Goal: Contribute content: Contribute content

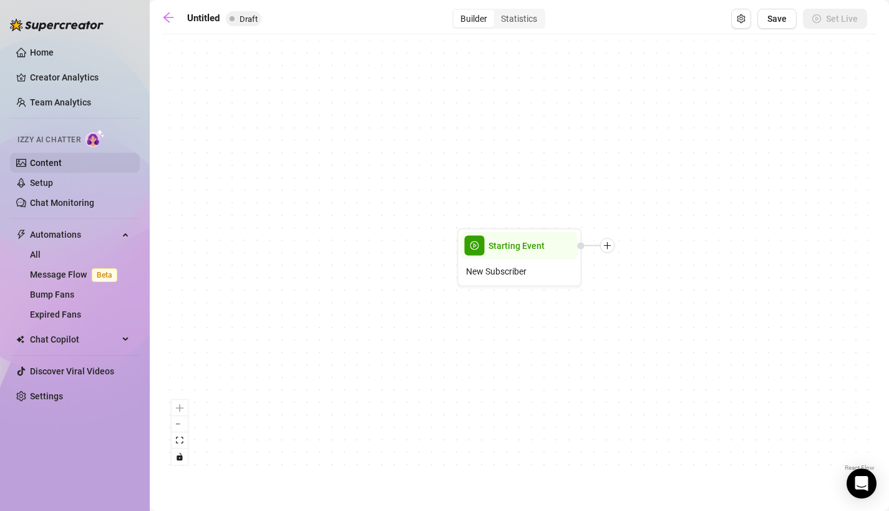
click at [42, 162] on link "Content" at bounding box center [46, 163] width 32 height 10
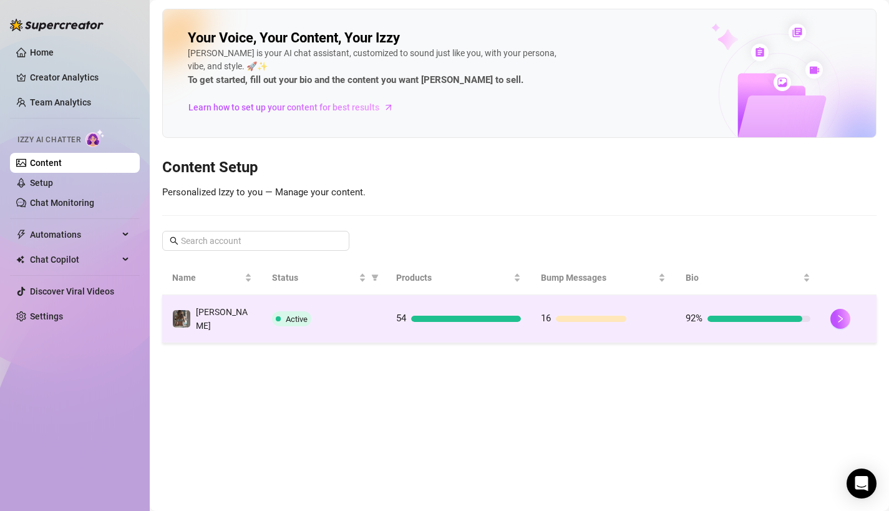
click at [376, 318] on td "Active" at bounding box center [324, 319] width 124 height 48
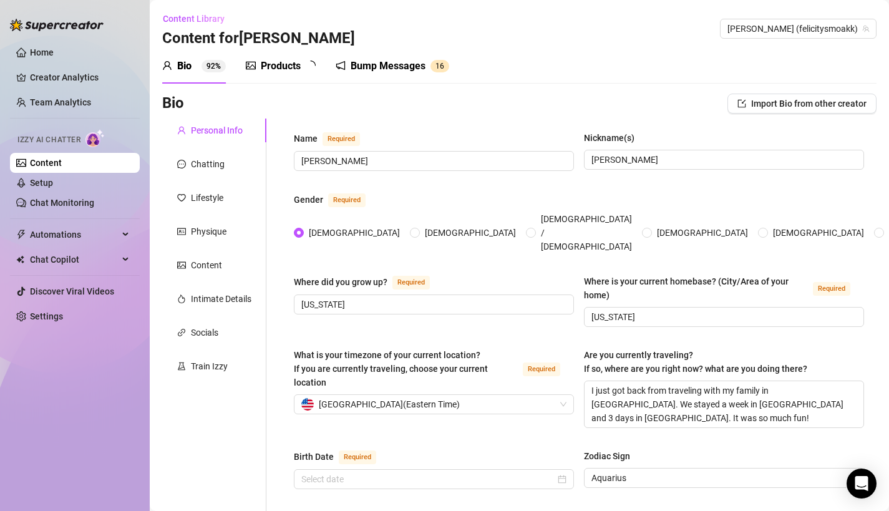
radio input "true"
type input "[DATE]"
click at [265, 66] on div "Products" at bounding box center [281, 66] width 40 height 15
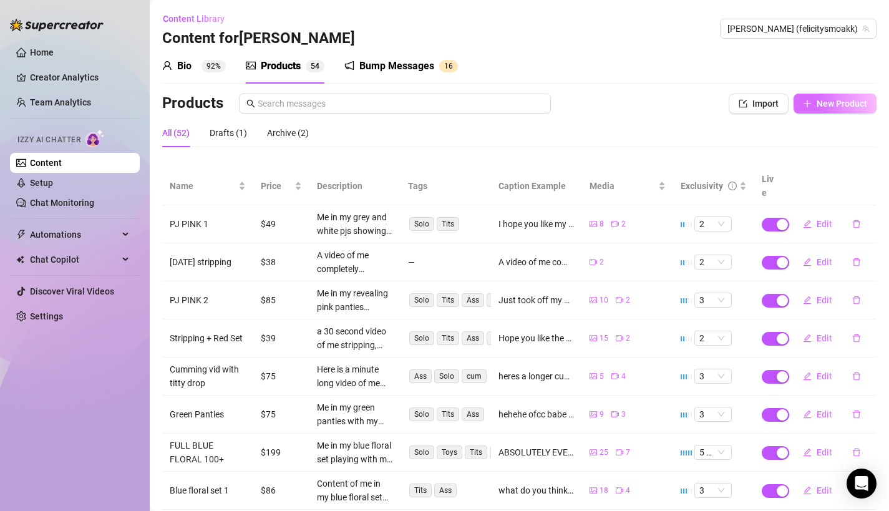
click at [823, 97] on button "New Product" at bounding box center [835, 104] width 83 height 20
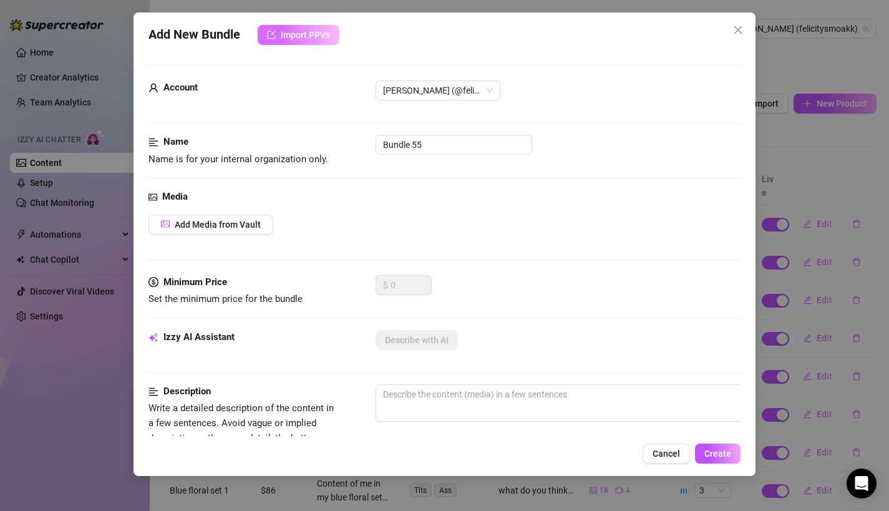
click at [297, 41] on button "Import PPVs" at bounding box center [299, 35] width 82 height 20
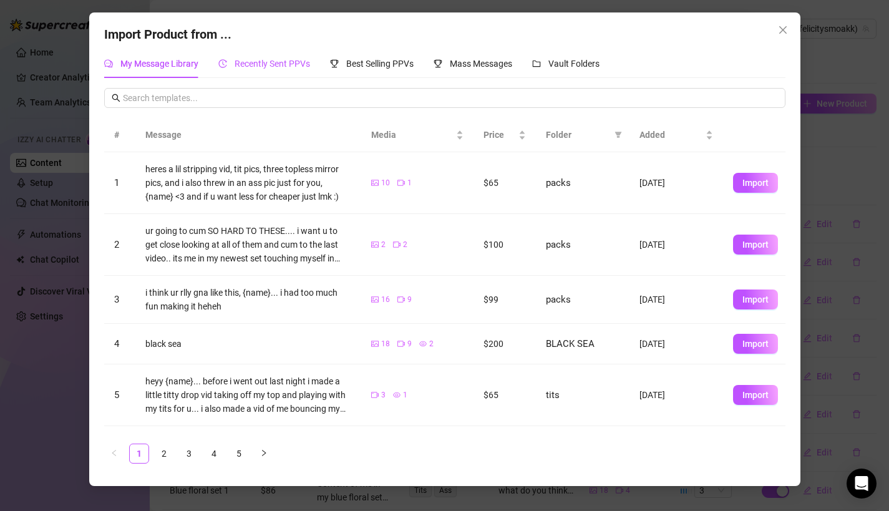
click at [266, 59] on span "Recently Sent PPVs" at bounding box center [272, 64] width 75 height 10
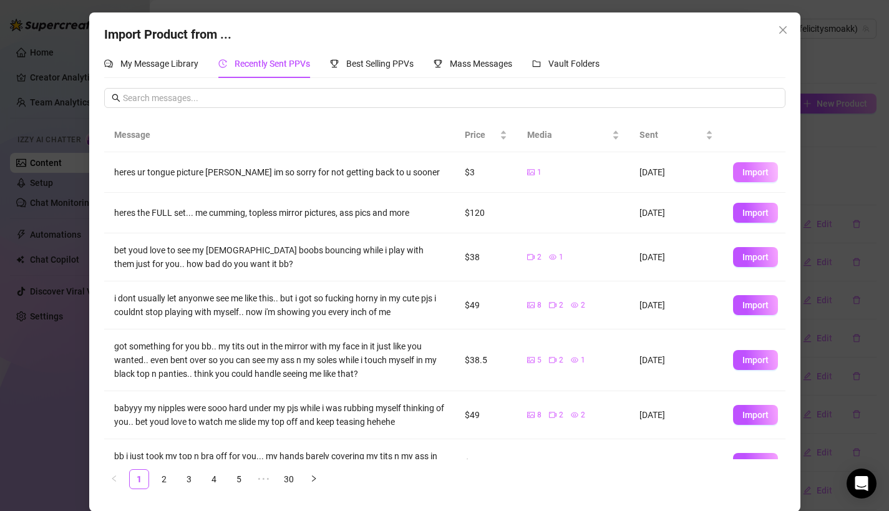
click at [752, 177] on button "Import" at bounding box center [755, 172] width 45 height 20
type textarea "heres ur tongue picture [PERSON_NAME] im so sorry for not getting back to u soo…"
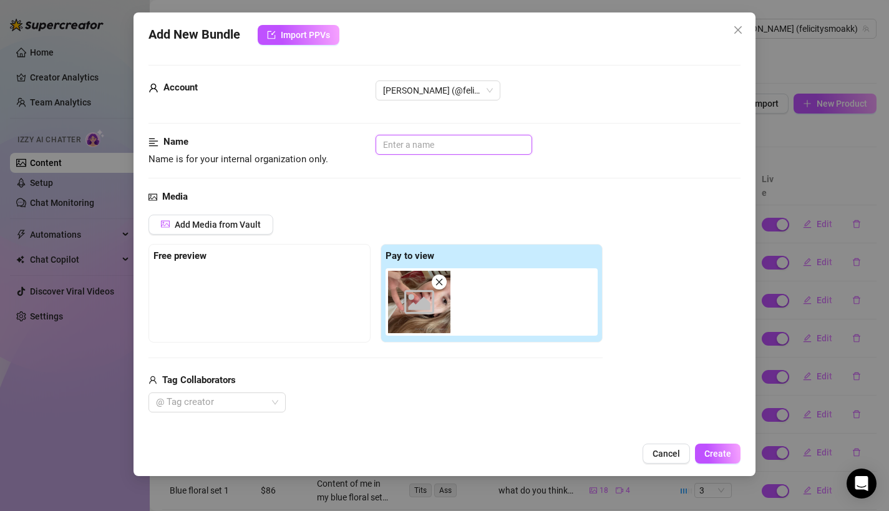
click at [403, 140] on input "text" at bounding box center [454, 145] width 157 height 20
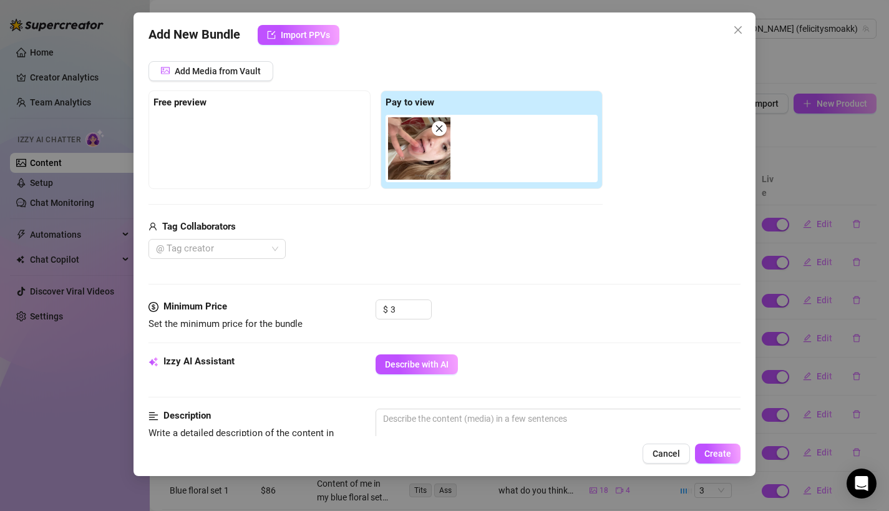
scroll to position [172, 0]
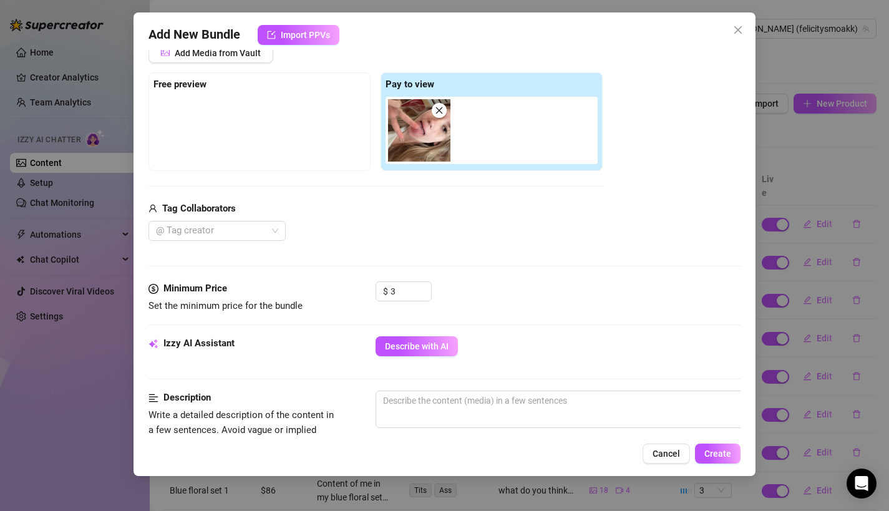
type input "Tongue Out"
click at [182, 208] on strong "Tag Collaborators" at bounding box center [199, 208] width 74 height 11
click at [191, 229] on div at bounding box center [210, 230] width 119 height 17
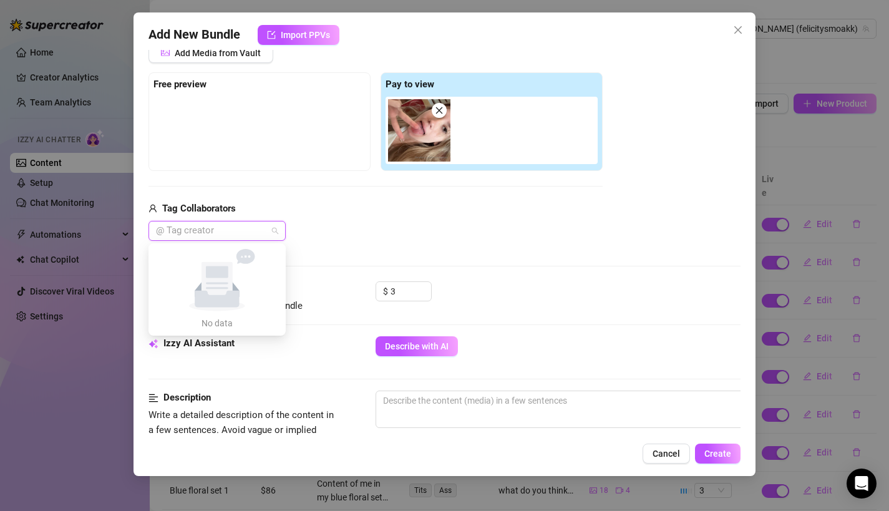
click at [371, 223] on div "@ Tag creator" at bounding box center [375, 231] width 454 height 20
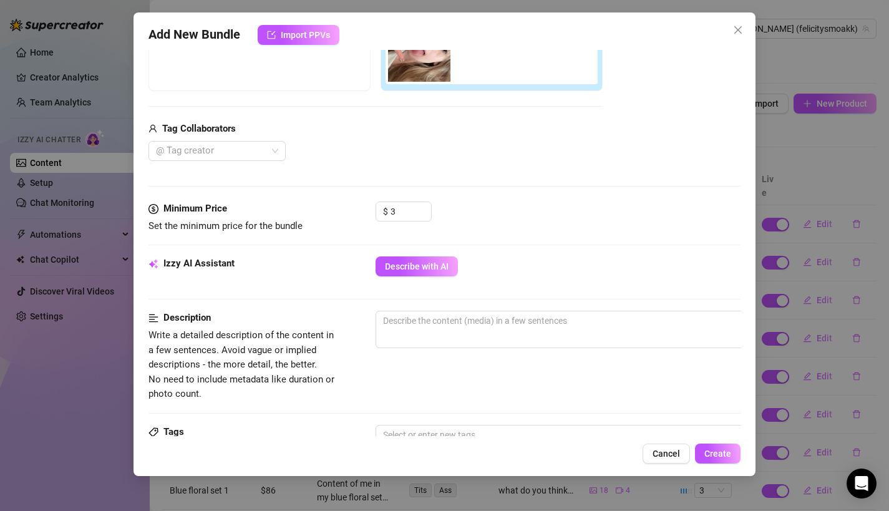
scroll to position [253, 0]
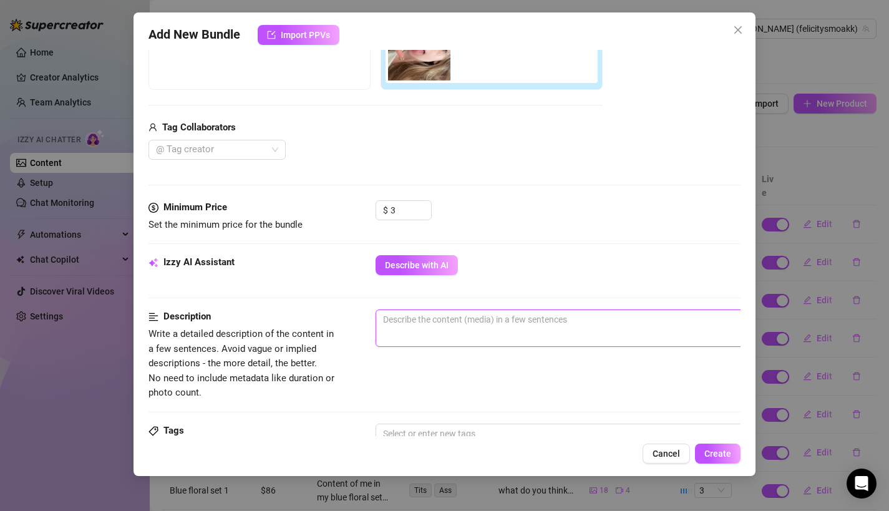
click at [400, 325] on textarea at bounding box center [594, 319] width 436 height 19
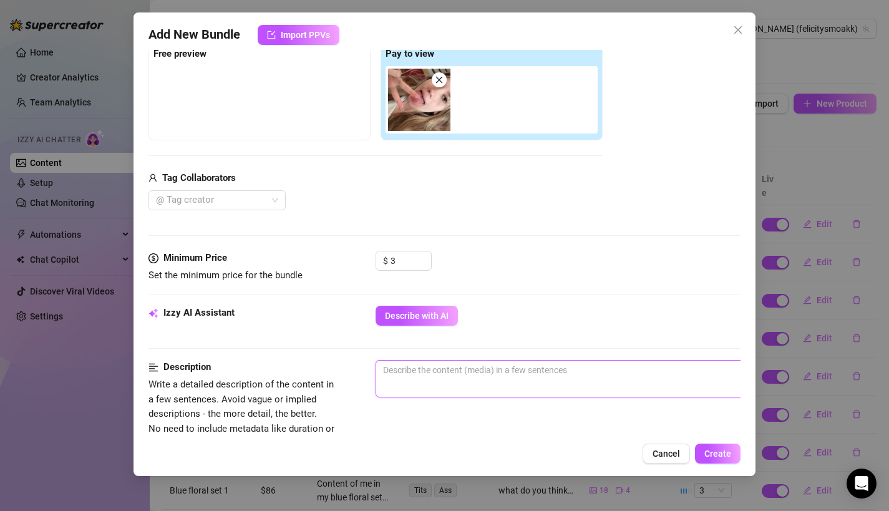
scroll to position [202, 0]
type textarea "A"
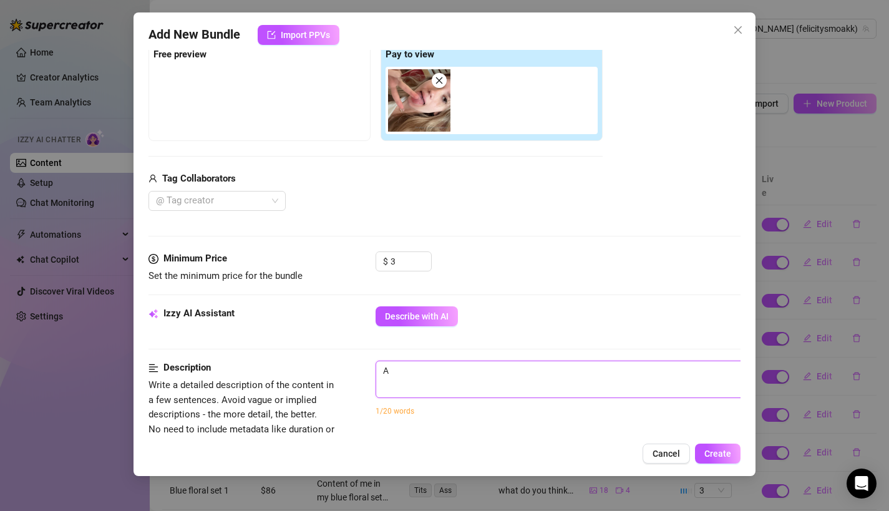
type textarea "A p"
type textarea "A pi"
type textarea "A pic"
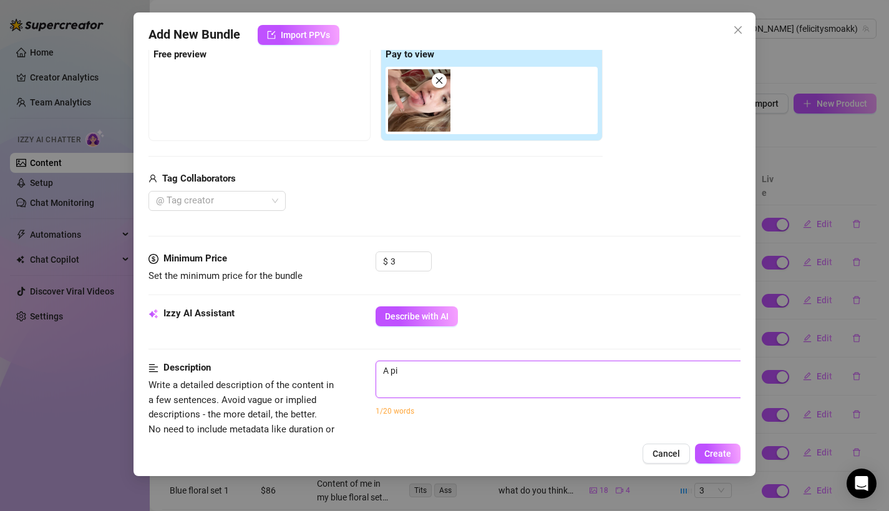
type textarea "A pic"
type textarea "A pict"
type textarea "A pictu"
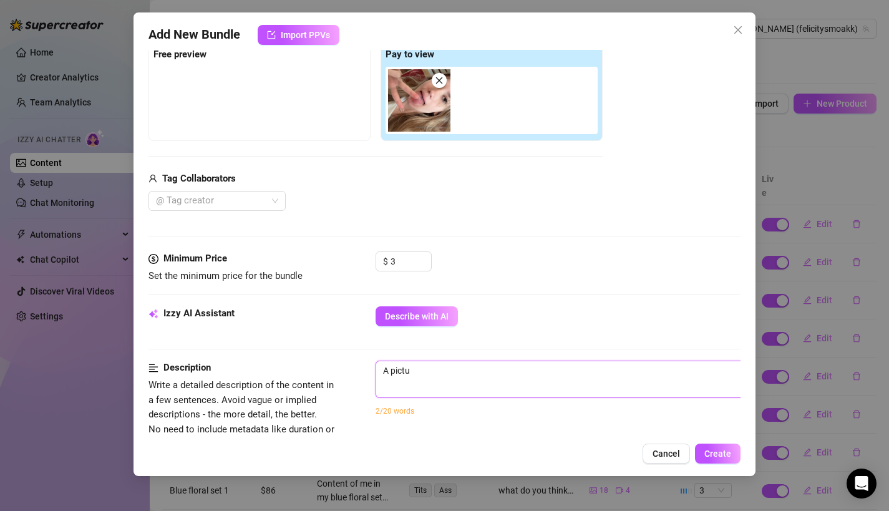
type textarea "A pictur"
type textarea "A picture"
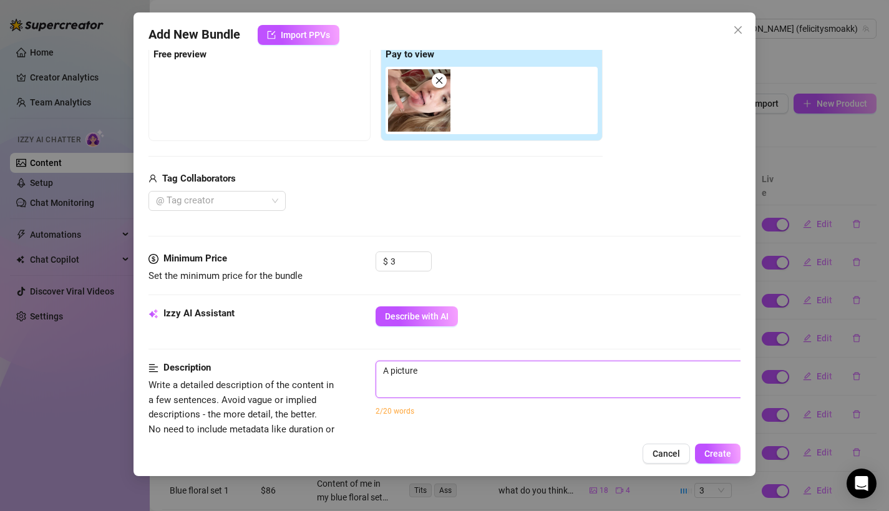
type textarea "A picture"
type textarea "A picture o"
type textarea "A picture of"
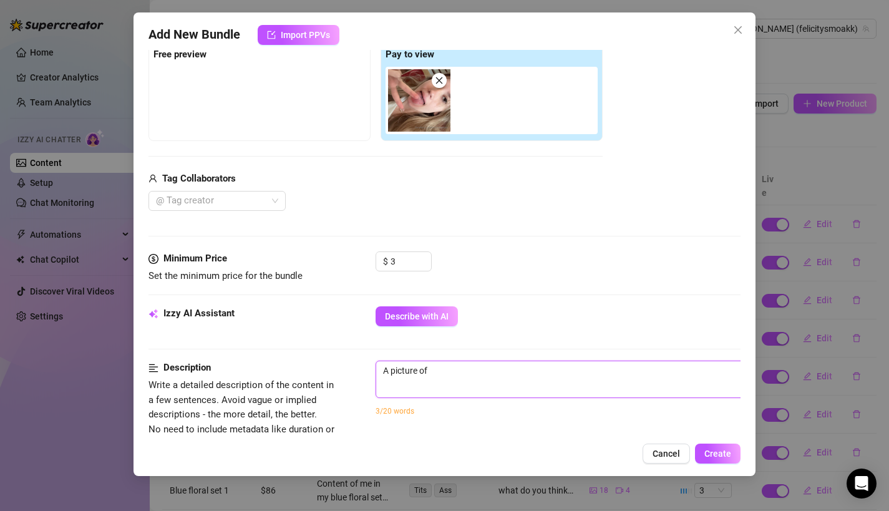
type textarea "A picture of"
type textarea "A picture of e"
type textarea "A picture of em"
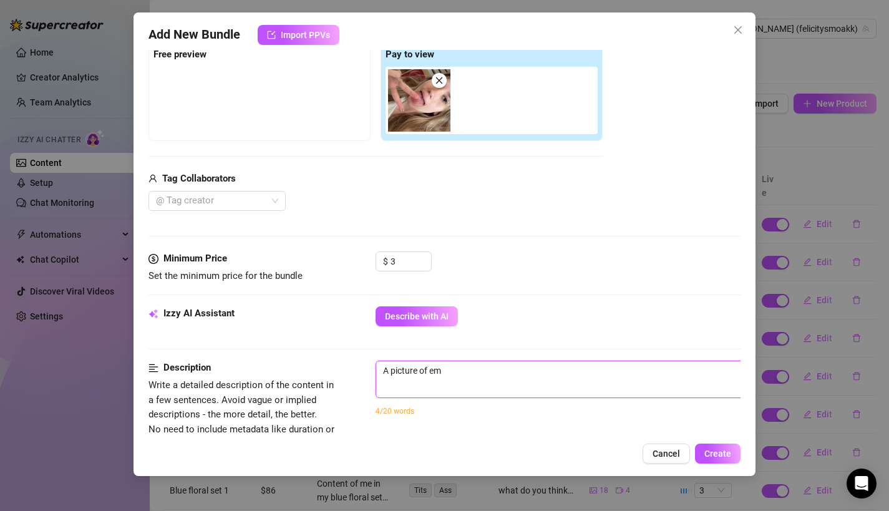
type textarea "A picture of em"
type textarea "A picture of e"
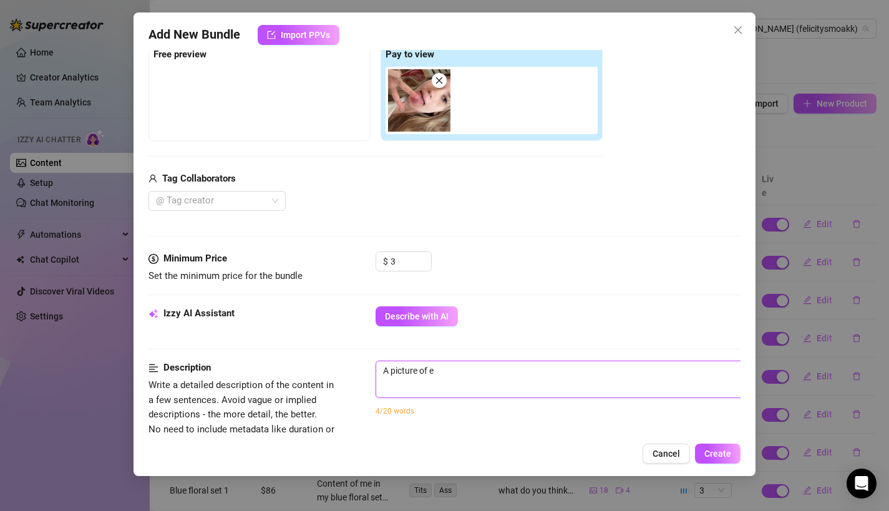
type textarea "A picture of"
type textarea "A picture of e"
type textarea "A picture of em"
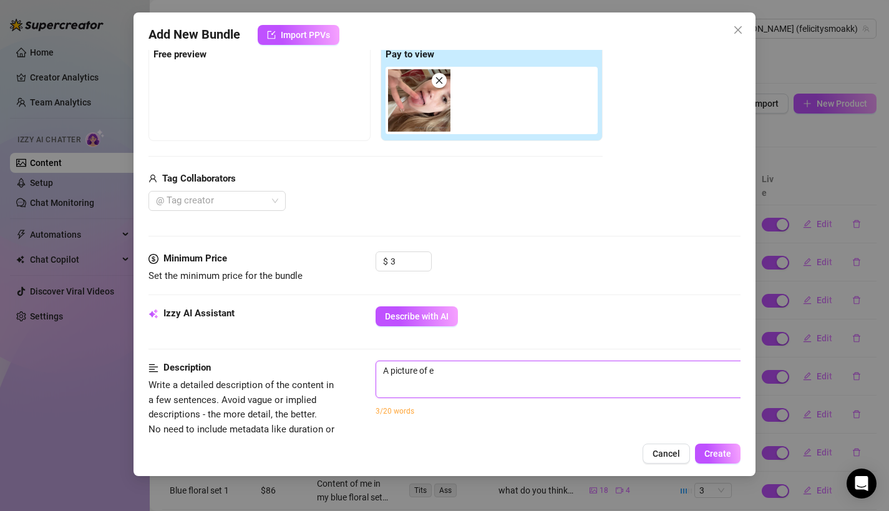
type textarea "A picture of em"
type textarea "A picture of em t"
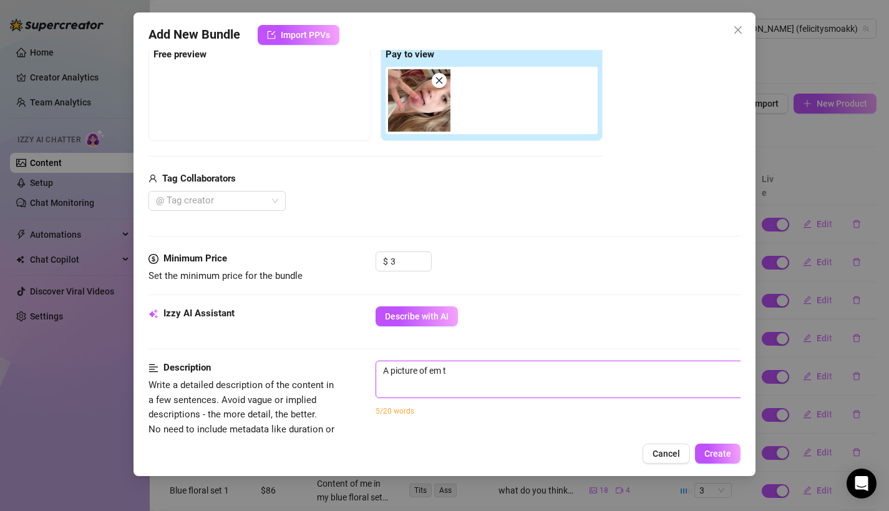
type textarea "A picture of em"
type textarea "A picture of e"
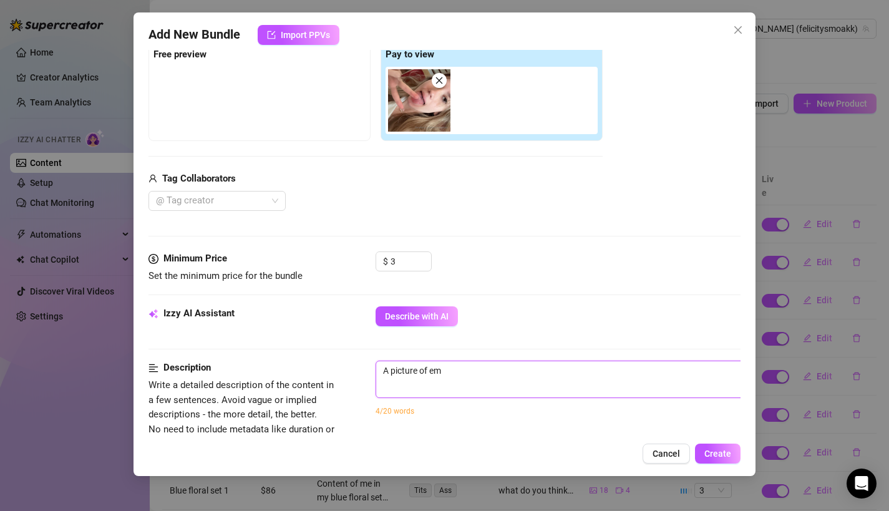
type textarea "A picture of e"
type textarea "A picture of"
type textarea "A picture of m"
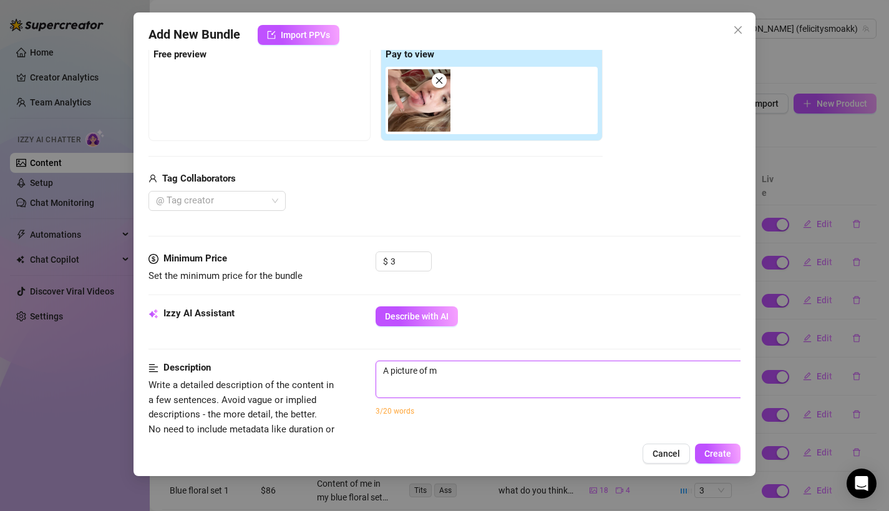
type textarea "A picture of me"
type textarea "A picture of me s"
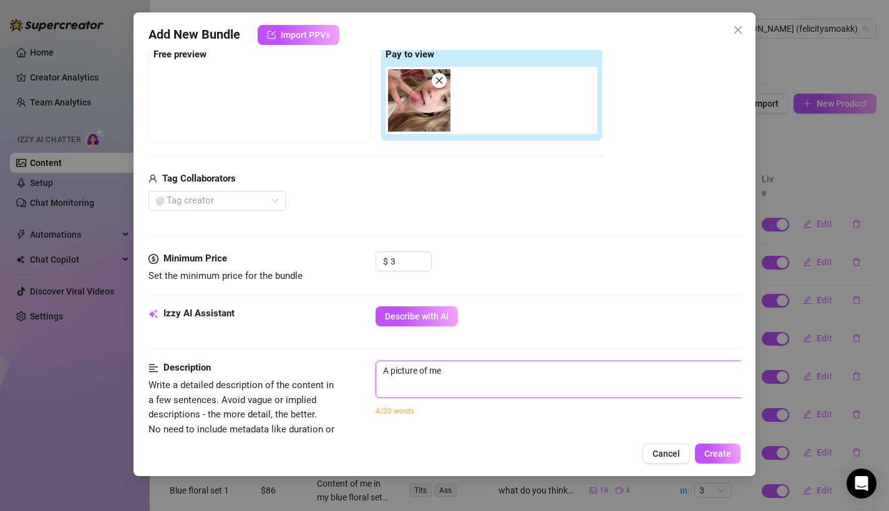
type textarea "A picture of me s"
type textarea "A picture of me st"
type textarea "A picture of me sti"
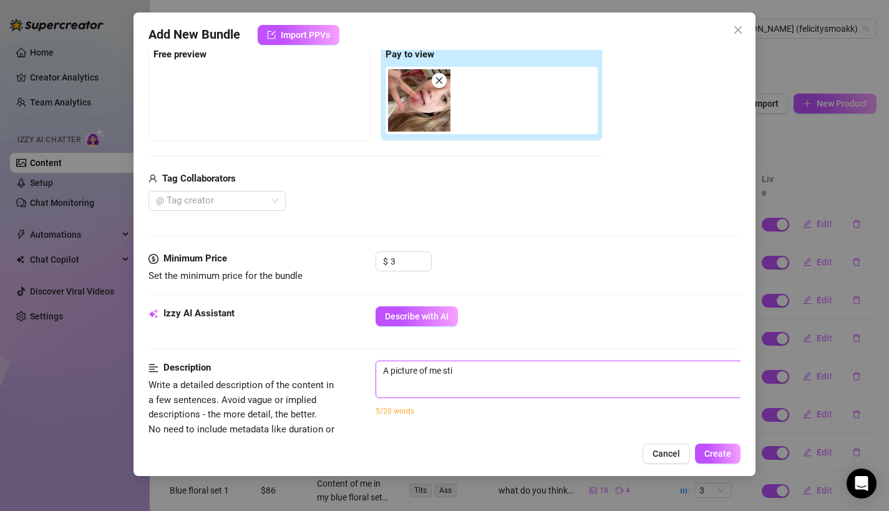
type textarea "A picture of me stic"
type textarea "A picture of me stick"
type textarea "A picture of me sticki"
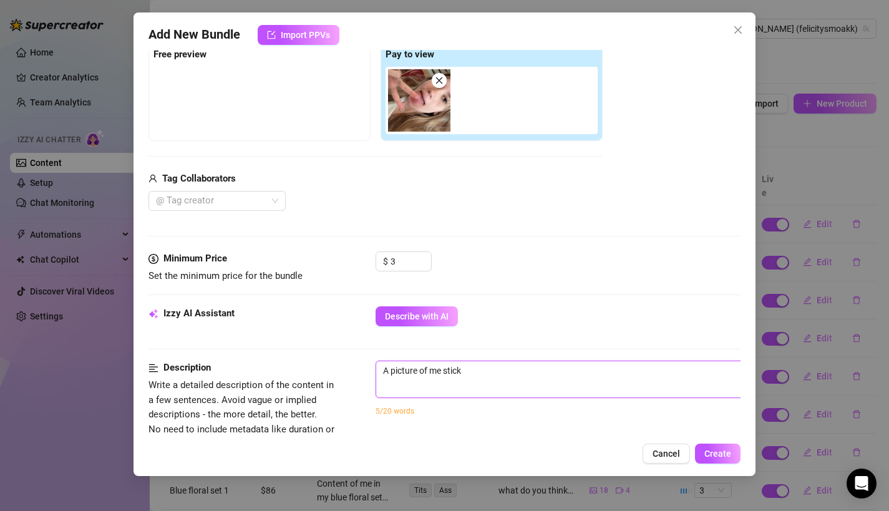
type textarea "A picture of me sticki"
type textarea "A picture of me stickin"
type textarea "A picture of me sticking"
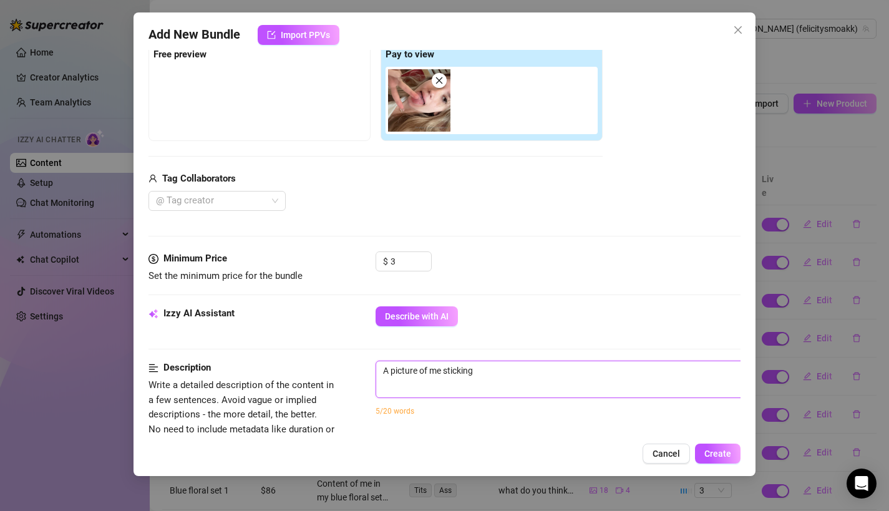
type textarea "A picture of me sticking"
type textarea "A picture of me sticking o"
type textarea "A picture of me sticking ou"
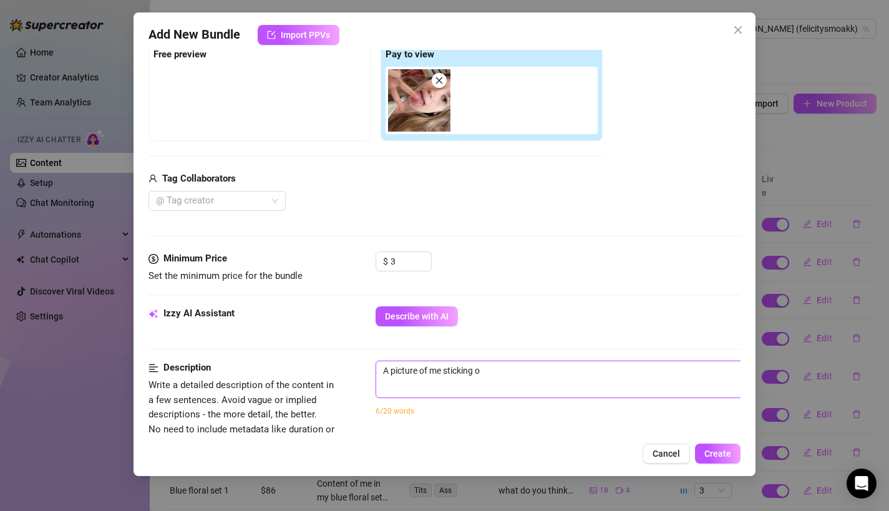
type textarea "A picture of me sticking ou"
type textarea "A picture of me sticking out"
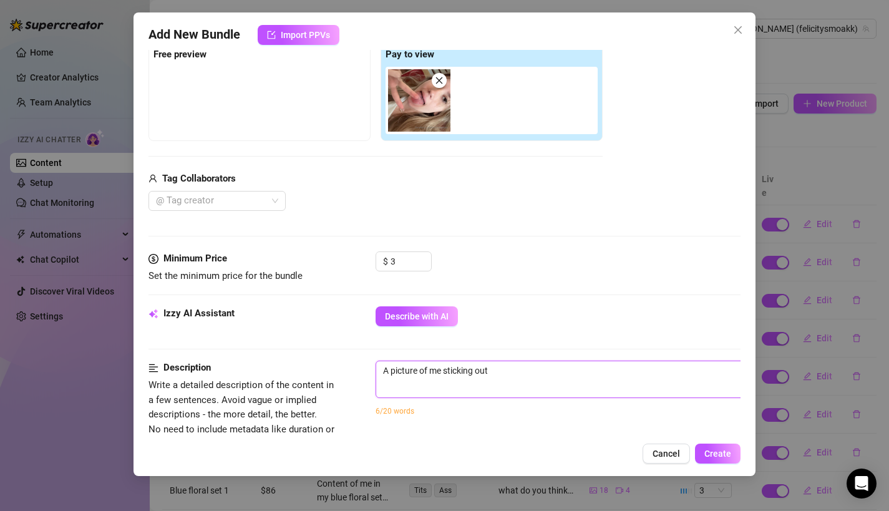
type textarea "A picture of me sticking out m"
type textarea "A picture of me sticking out my"
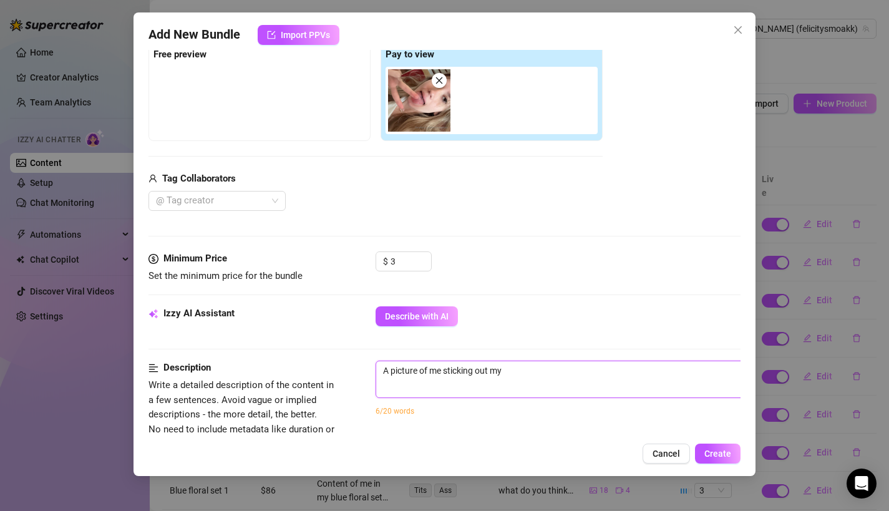
type textarea "A picture of me sticking out my"
type textarea "A picture of me sticking out my t"
type textarea "A picture of me sticking out my to"
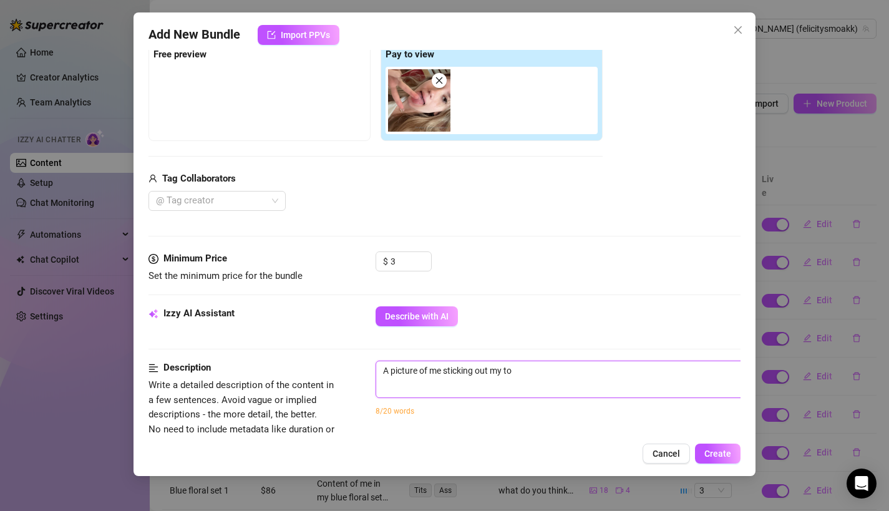
type textarea "A picture of me sticking out my ton"
type textarea "A picture of me sticking out my tong"
type textarea "A picture of me sticking out my tongu"
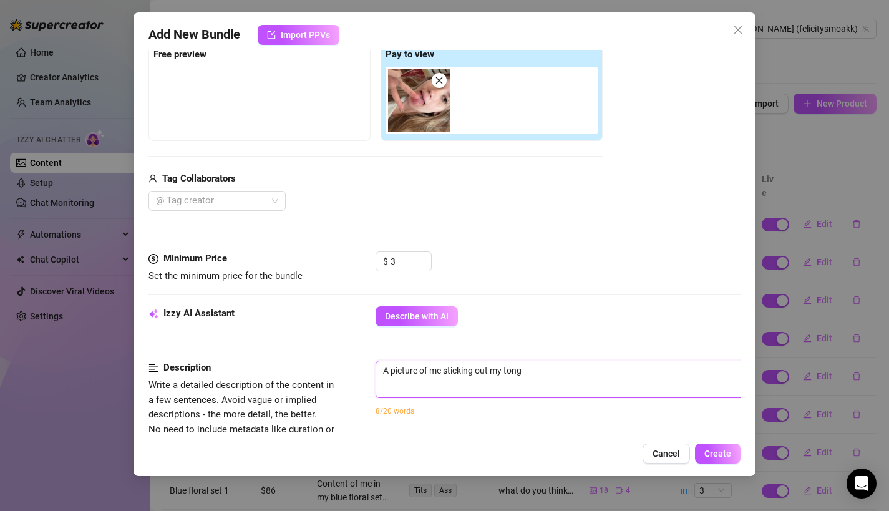
type textarea "A picture of me sticking out my tongu"
type textarea "A picture of me sticking out my tongue"
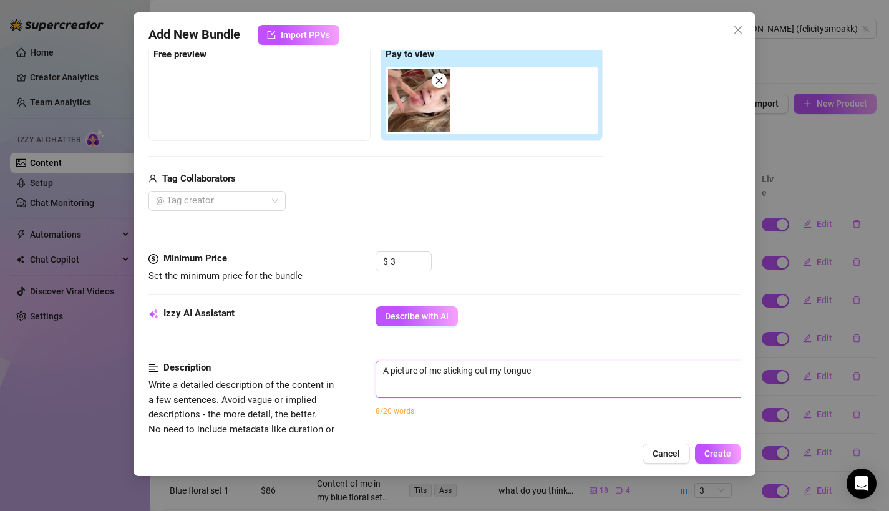
type textarea "A picture of me sticking out my tongue h"
type textarea "A picture of me sticking out my tongue ho"
type textarea "A picture of me sticking out my tongue hod"
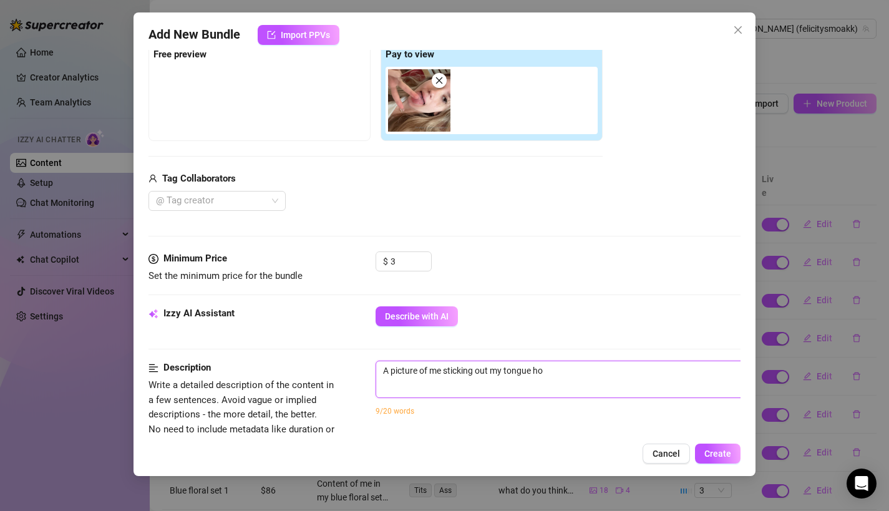
type textarea "A picture of me sticking out my tongue hod"
type textarea "A picture of me sticking out my tongue hodl"
type textarea "A picture of me sticking out my tongue hod"
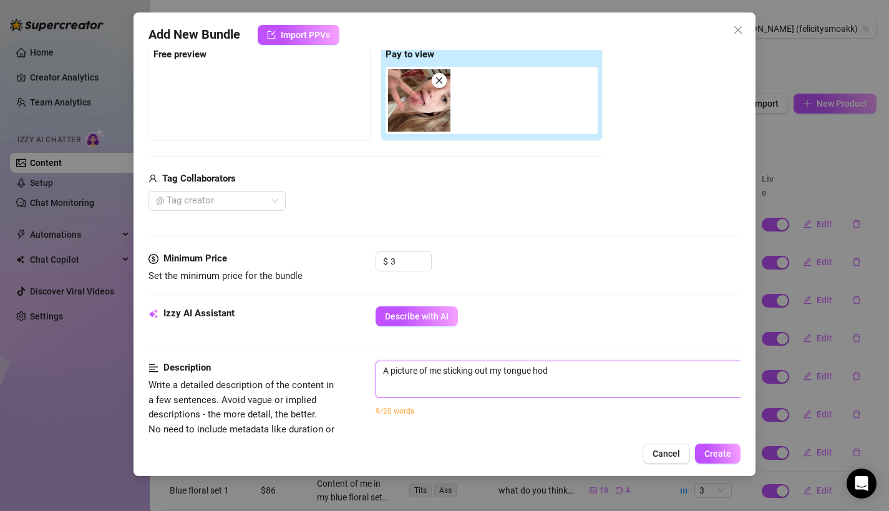
type textarea "A picture of me sticking out my tongue ho"
type textarea "A picture of me sticking out my tongue hol"
type textarea "A picture of me sticking out my tongue hold"
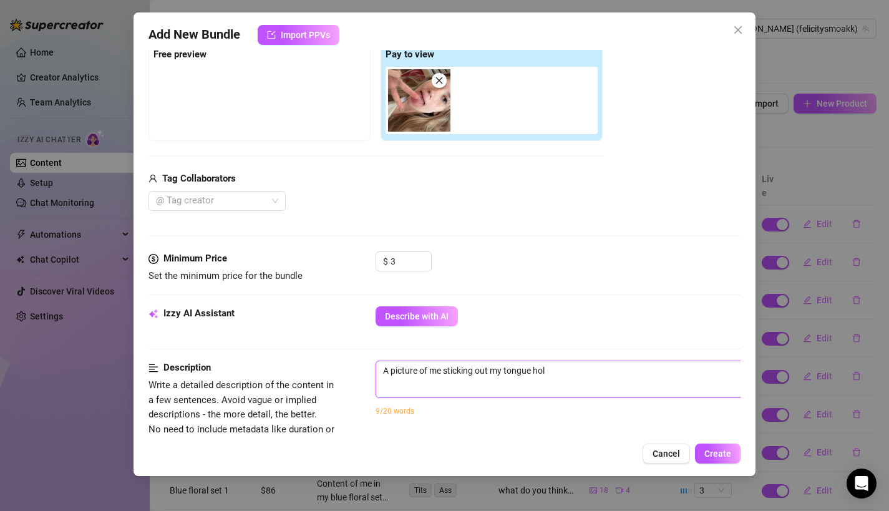
type textarea "A picture of me sticking out my tongue hold"
type textarea "A picture of me sticking out my tongue holdi"
type textarea "A picture of me sticking out my tongue holdin"
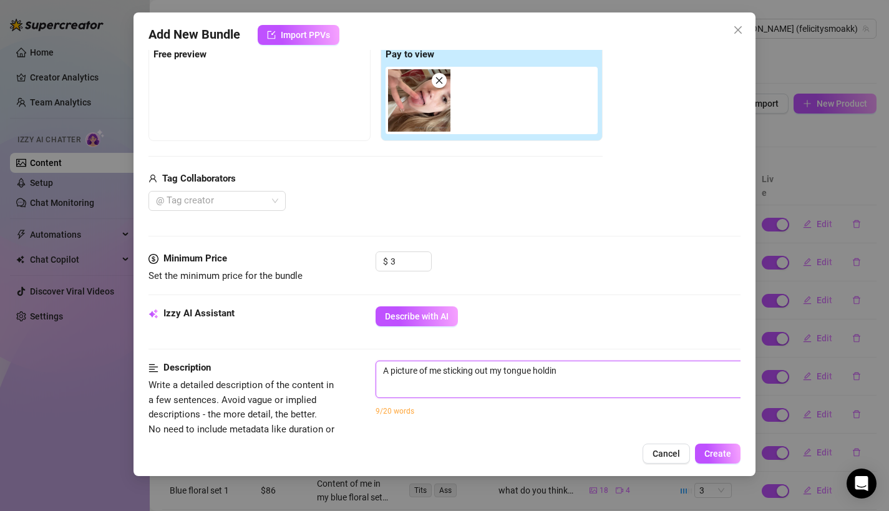
type textarea "A picture of me sticking out my tongue holding"
type textarea "A picture of me sticking out my tongue holding u"
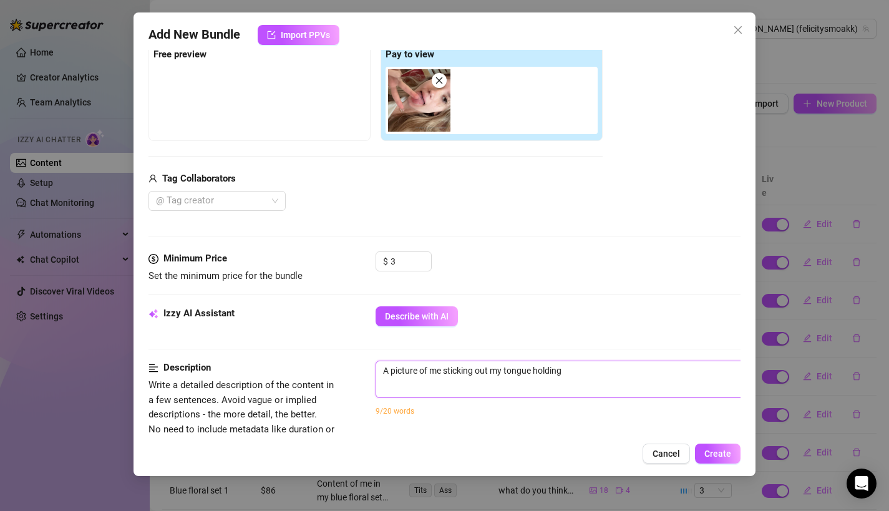
type textarea "A picture of me sticking out my tongue holding u"
type textarea "A picture of me sticking out my tongue holding up"
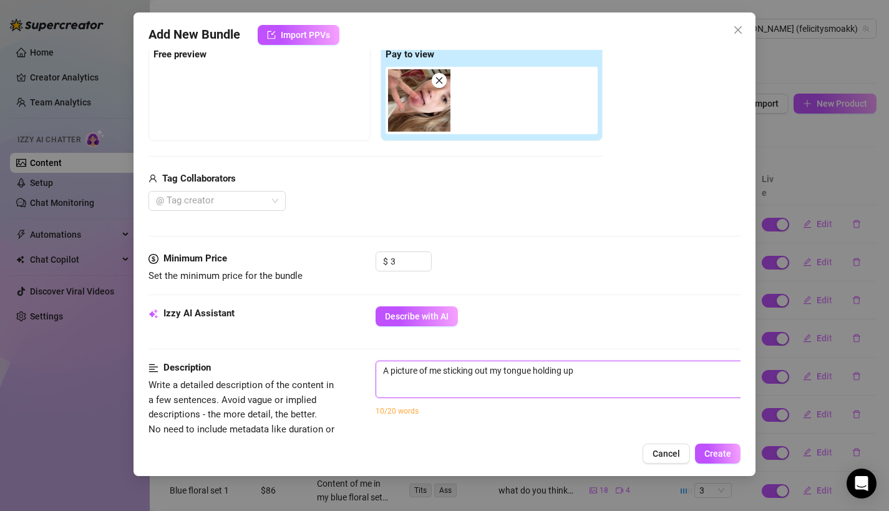
type textarea "A picture of me sticking out my tongue holding up a"
type textarea "A picture of me sticking out my tongue holding up a p"
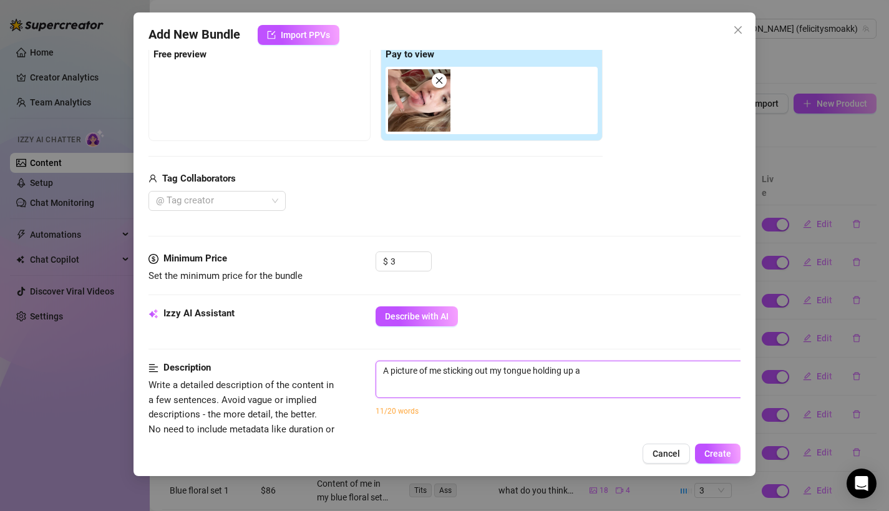
type textarea "A picture of me sticking out my tongue holding up a p"
type textarea "A picture of me sticking out my tongue holding up a pi"
type textarea "A picture of me sticking out my tongue holding up a p"
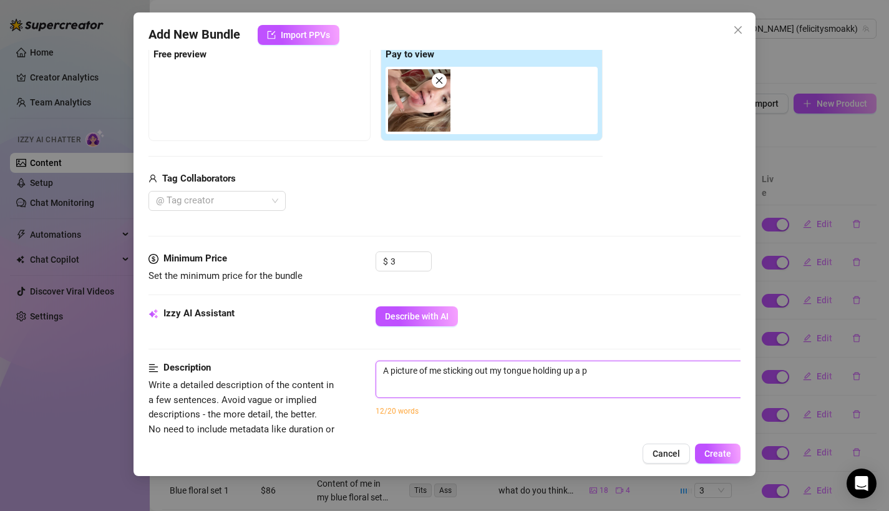
type textarea "A picture of me sticking out my tongue holding up a pe"
type textarea "A picture of me sticking out my tongue holding up a pea"
type textarea "A picture of me sticking out my tongue holding up a peac"
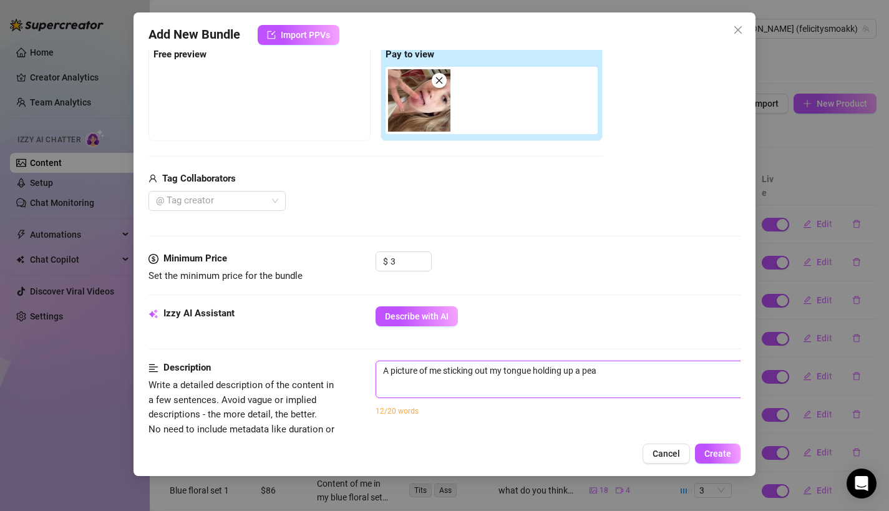
type textarea "A picture of me sticking out my tongue holding up a peac"
type textarea "A picture of me sticking out my tongue holding up a peac e"
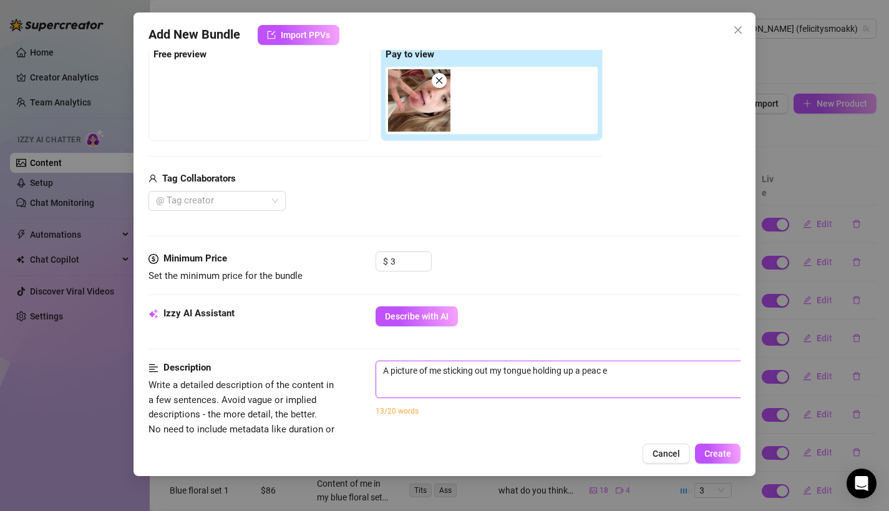
type textarea "A picture of me sticking out my tongue holding up a peac"
type textarea "A picture of me sticking out my tongue holding up a peace"
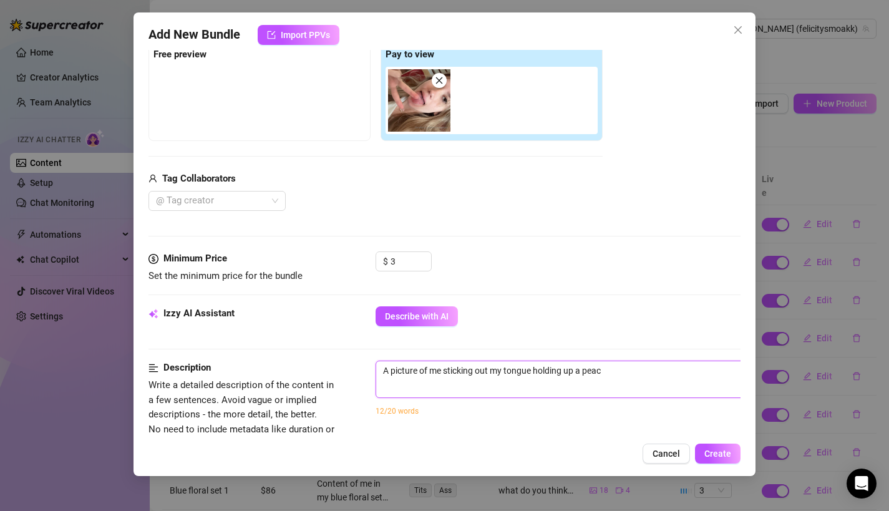
type textarea "A picture of me sticking out my tongue holding up a peace"
type textarea "A picture of me sticking out my tongue holding up a peace s"
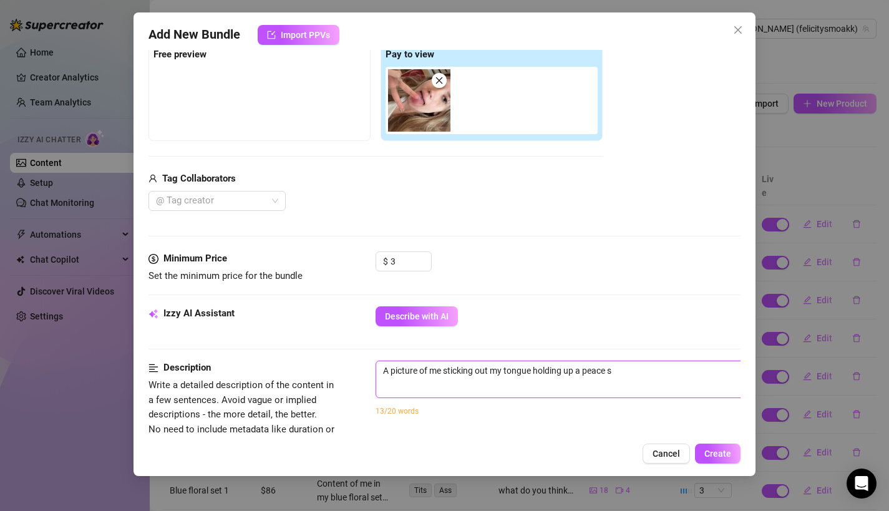
type textarea "A picture of me sticking out my tongue holding up a peace si"
type textarea "A picture of me sticking out my tongue holding up a peace sig"
type textarea "A picture of me sticking out my tongue holding up a peace sign"
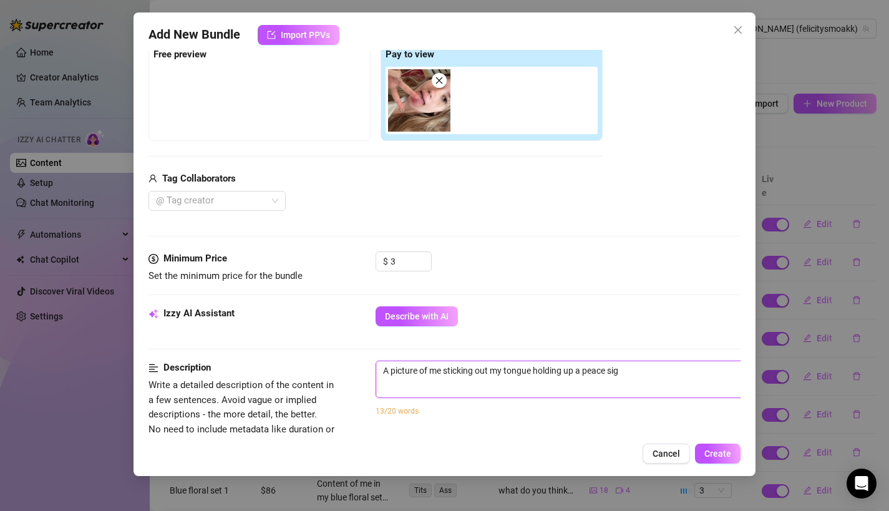
type textarea "A picture of me sticking out my tongue holding up a peace sign"
type textarea "A picture of me sticking out my tongue holding up a peace sign."
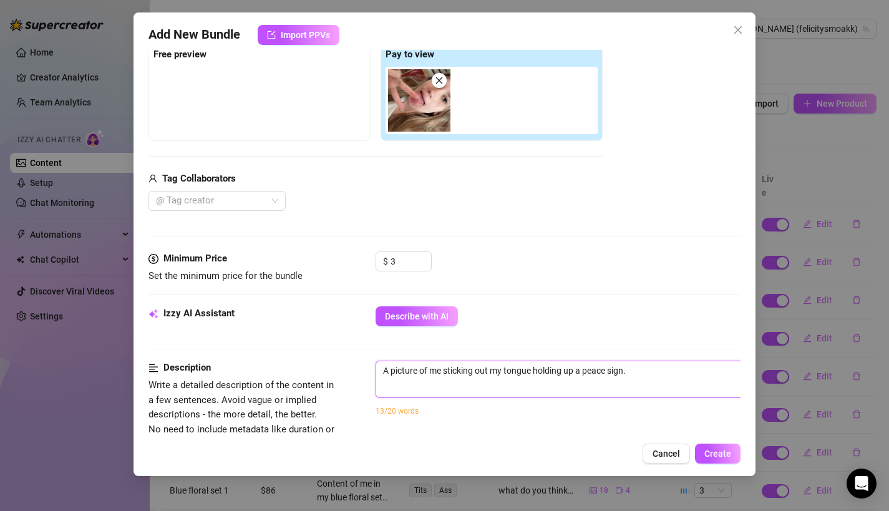
type textarea "A picture of me sticking out my tongue holding up a peace sign."
type textarea "A picture of me sticking out my tongue holding up a peace sign"
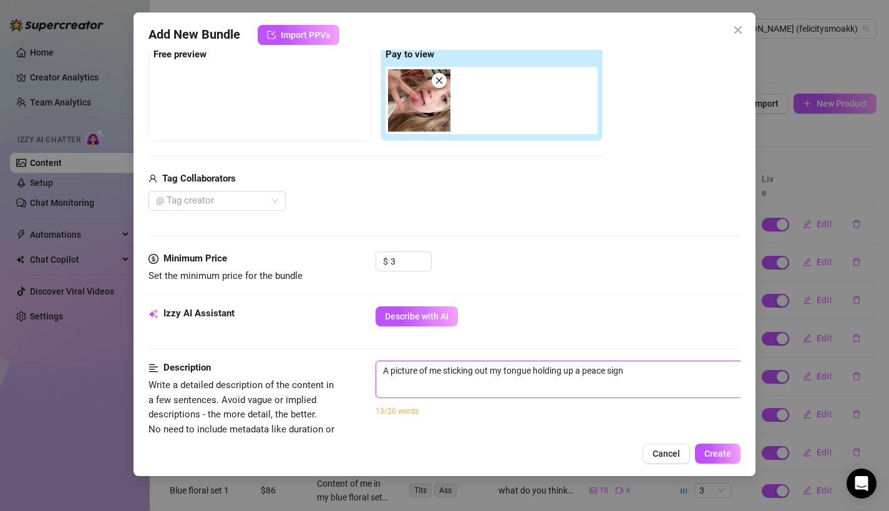
type textarea "A picture of me sticking out my tongue holding up a peace sign"
type textarea "A picture of me sticking out my tongue holding up a peace sign i"
type textarea "A picture of me sticking out my tongue holding up a peace sign in"
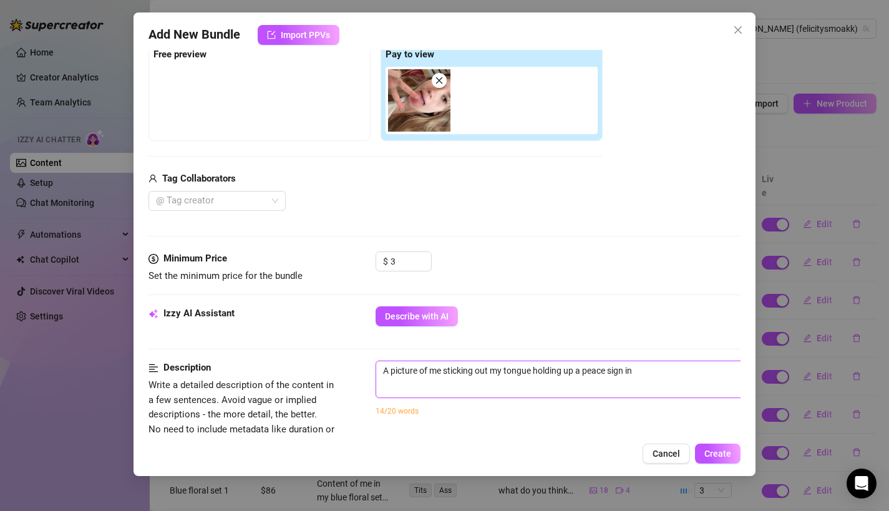
type textarea "A picture of me sticking out my tongue holding up a peace sign in a"
type textarea "A picture of me sticking out my tongue holding up a peace sign in a h"
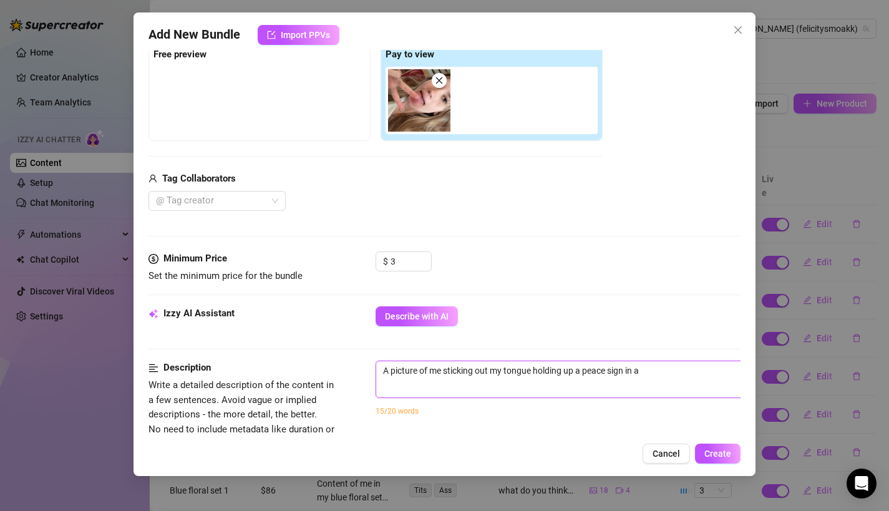
type textarea "A picture of me sticking out my tongue holding up a peace sign in a h"
type textarea "A picture of me sticking out my tongue holding up a peace sign in a"
type textarea "A picture of me sticking out my tongue holding up a peace sign in a w"
type textarea "A picture of me sticking out my tongue holding up a peace sign in a wh"
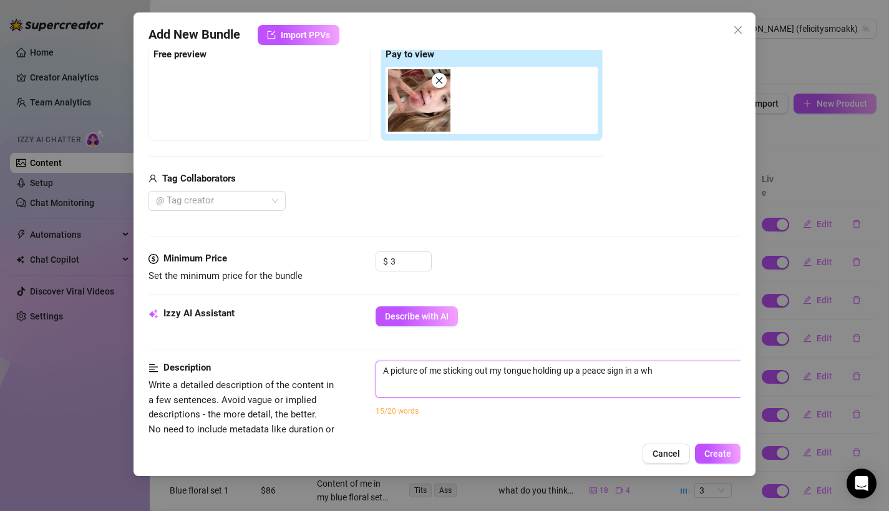
type textarea "A picture of me sticking out my tongue holding up a peace sign in a whi"
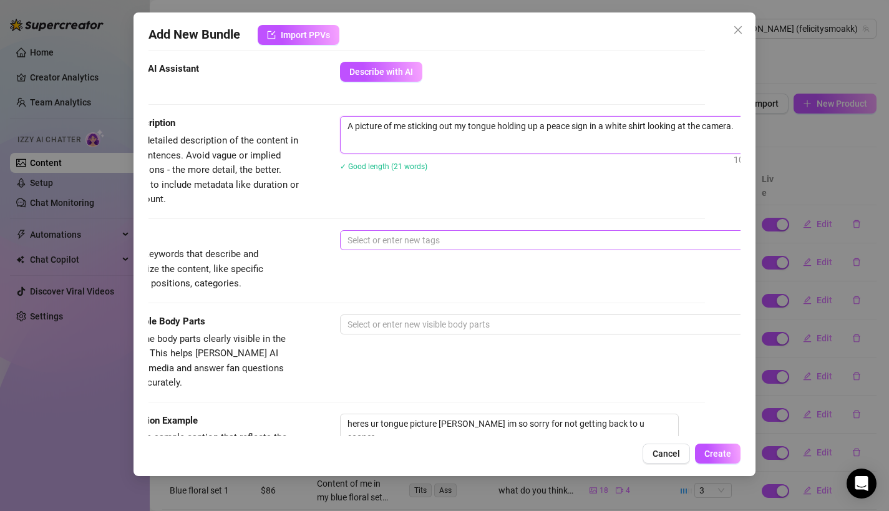
scroll to position [446, 0]
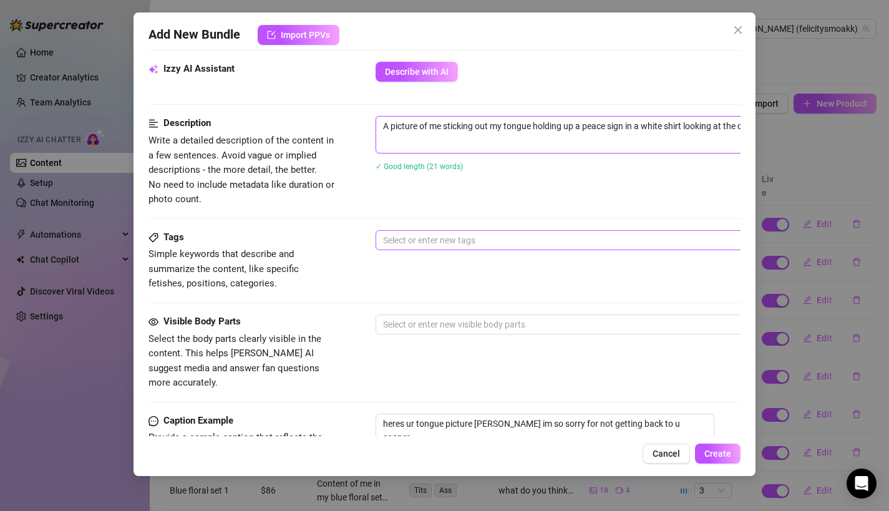
click at [422, 240] on div at bounding box center [587, 239] width 419 height 17
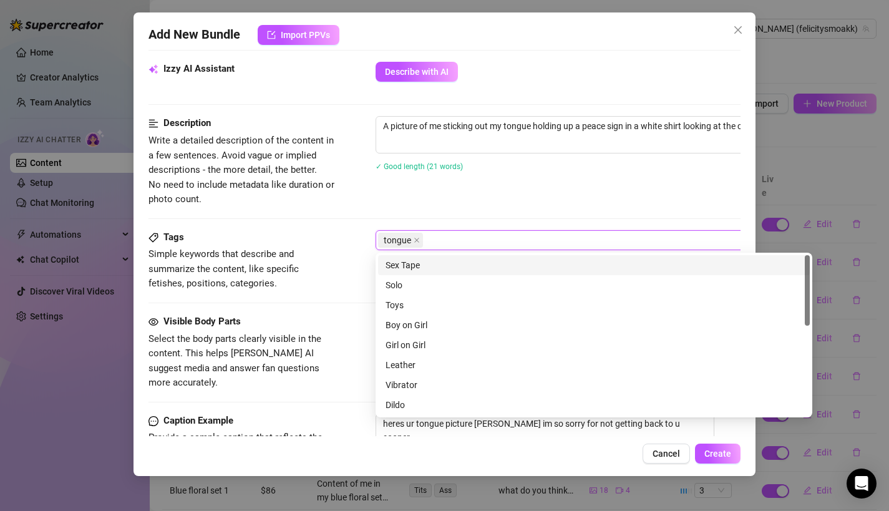
click at [284, 279] on span "Simple keywords that describe and summarize the content, like specific fetishes…" at bounding box center [241, 269] width 187 height 44
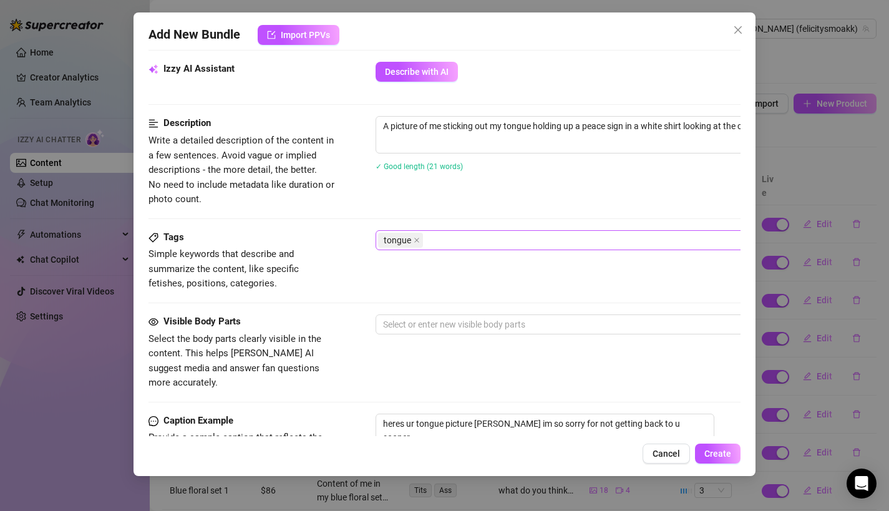
click at [441, 233] on div "tongue" at bounding box center [587, 239] width 419 height 17
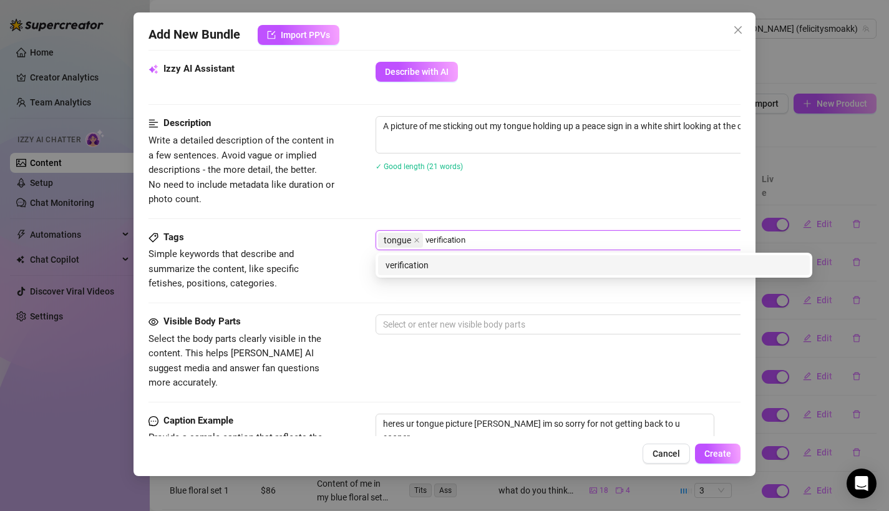
click at [437, 258] on div "verification" at bounding box center [594, 265] width 432 height 20
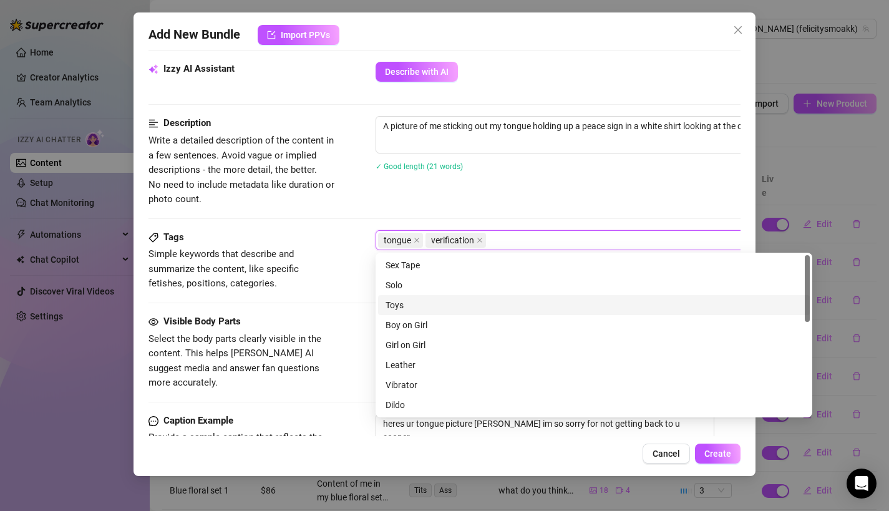
click at [303, 324] on div "Visible Body Parts" at bounding box center [241, 321] width 187 height 15
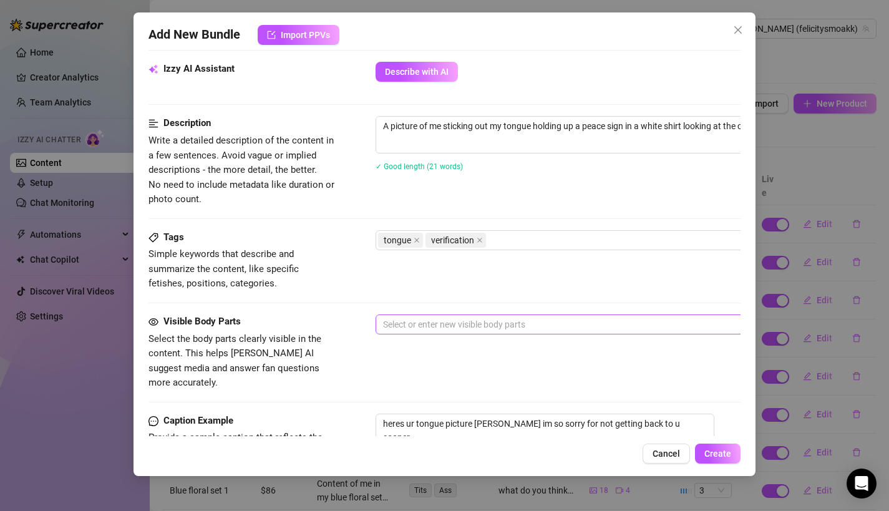
click at [426, 334] on div "Select or enter new visible body parts" at bounding box center [594, 324] width 437 height 20
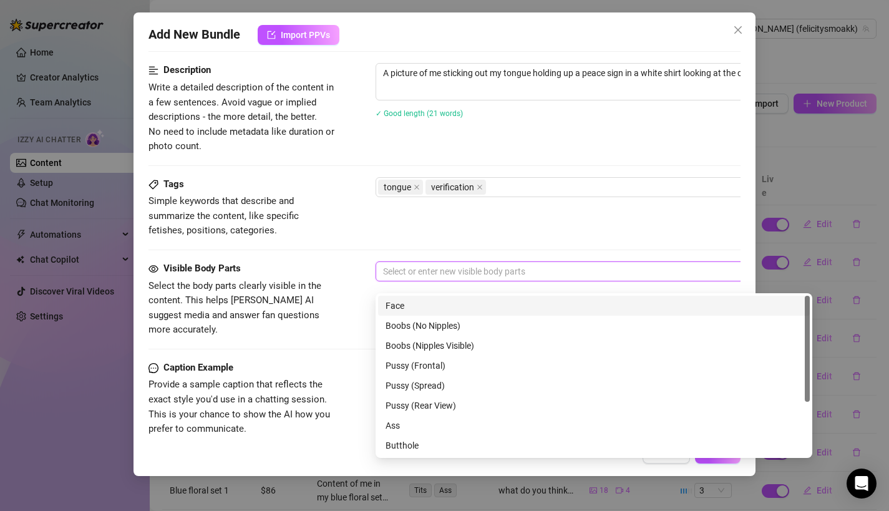
scroll to position [500, 0]
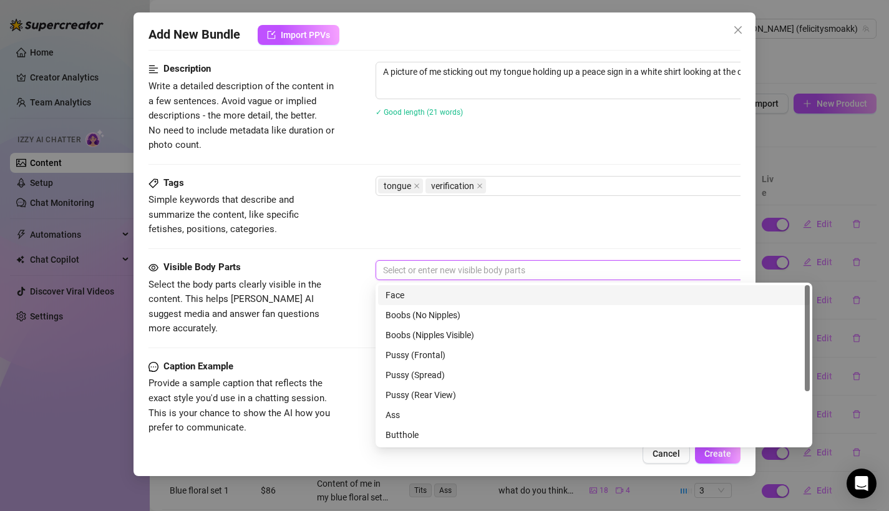
click at [408, 296] on div "Face" at bounding box center [594, 295] width 417 height 14
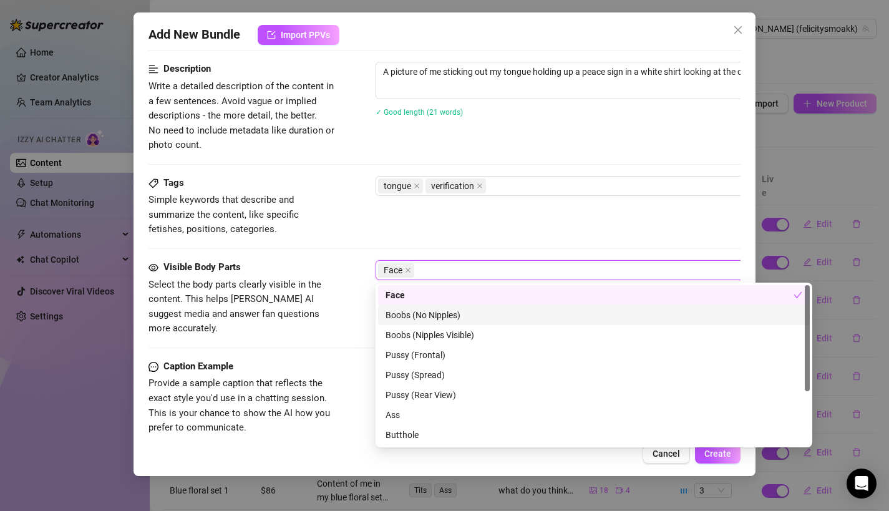
click at [304, 313] on span "Select the body parts clearly visible in the content. This helps [PERSON_NAME] …" at bounding box center [234, 307] width 173 height 56
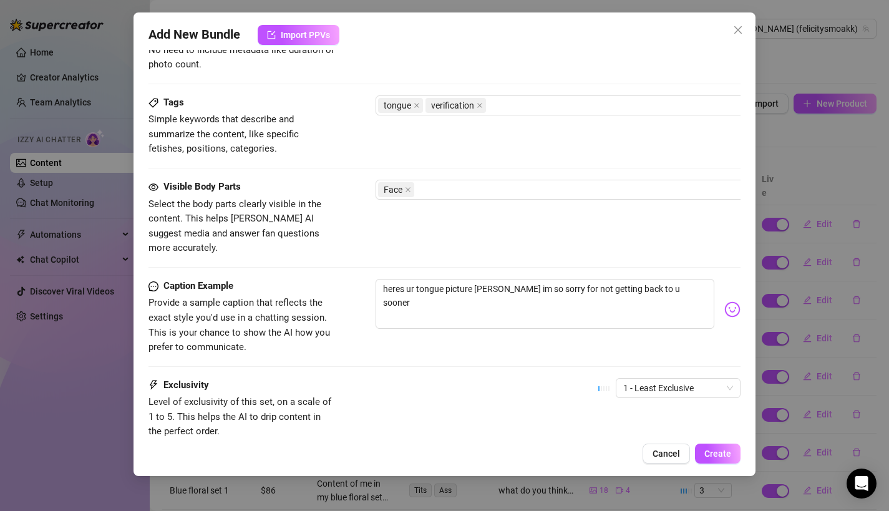
scroll to position [600, 0]
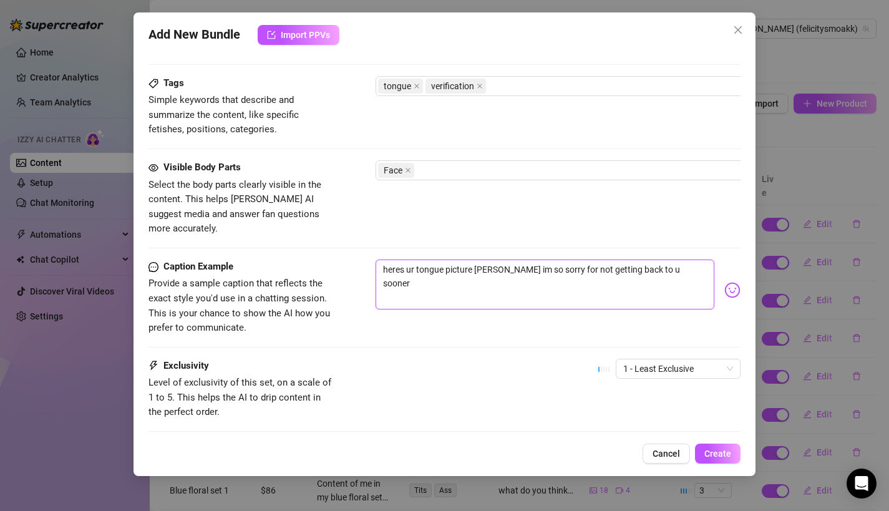
click at [440, 268] on textarea "heres ur tongue picture [PERSON_NAME] im so sorry for not getting back to u soo…" at bounding box center [545, 285] width 339 height 50
drag, startPoint x: 663, startPoint y: 257, endPoint x: 331, endPoint y: 256, distance: 331.9
click at [331, 260] on div "Caption Example Provide a sample caption that reflects the exact style you'd us…" at bounding box center [444, 298] width 593 height 76
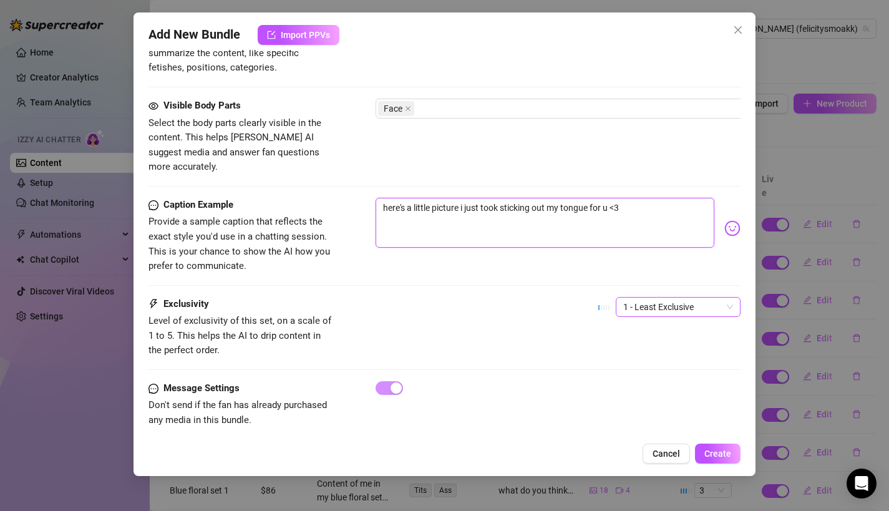
click at [666, 298] on span "1 - Least Exclusive" at bounding box center [678, 307] width 110 height 19
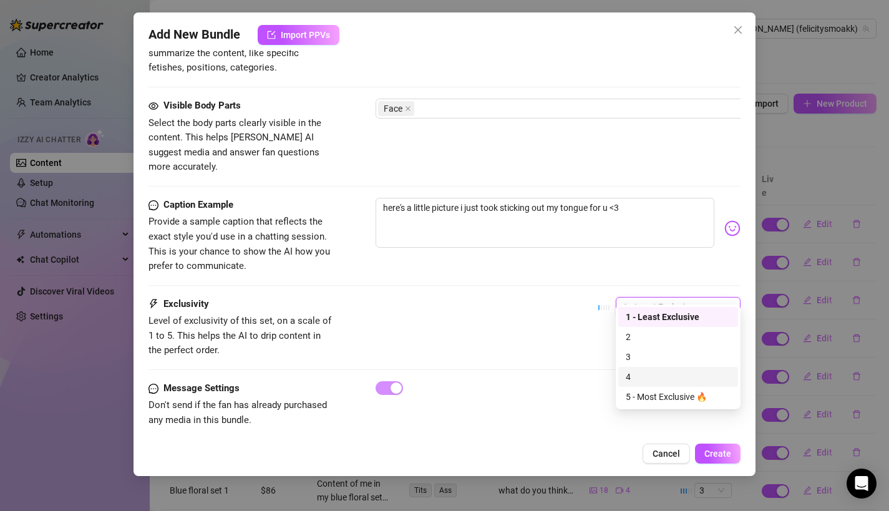
click at [650, 381] on div "4" at bounding box center [678, 377] width 105 height 14
click at [711, 450] on span "Create" at bounding box center [717, 454] width 27 height 10
